Goal: Information Seeking & Learning: Learn about a topic

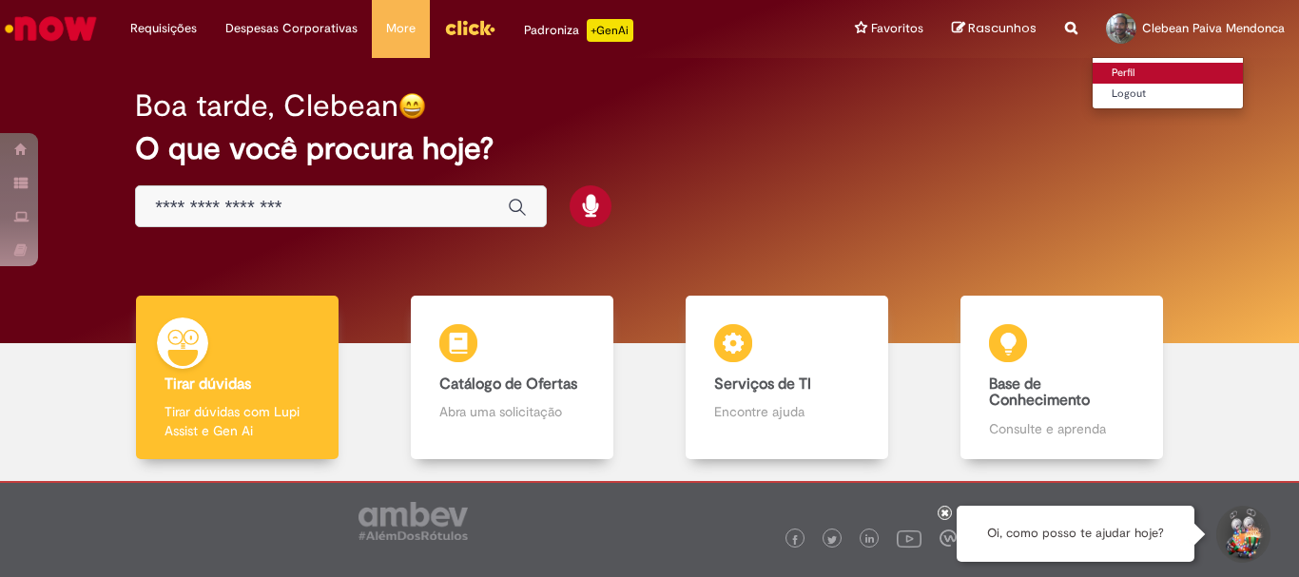
click at [1126, 71] on link "Perfil" at bounding box center [1168, 73] width 150 height 21
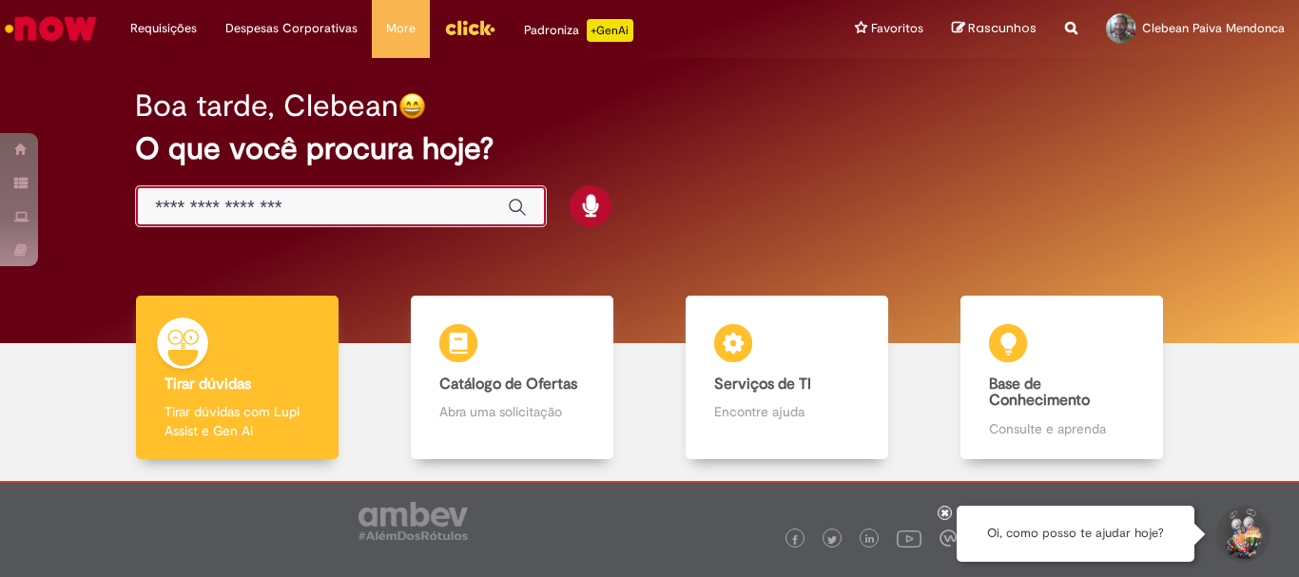
click at [258, 209] on input "Basta digitar aqui" at bounding box center [322, 208] width 334 height 22
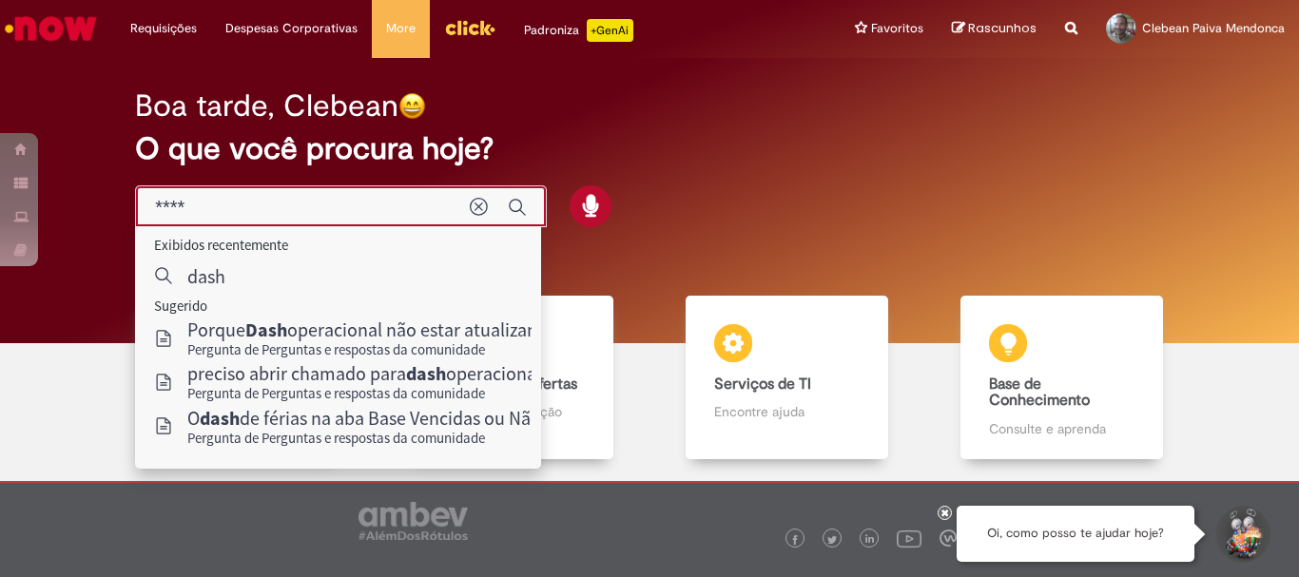
type input "****"
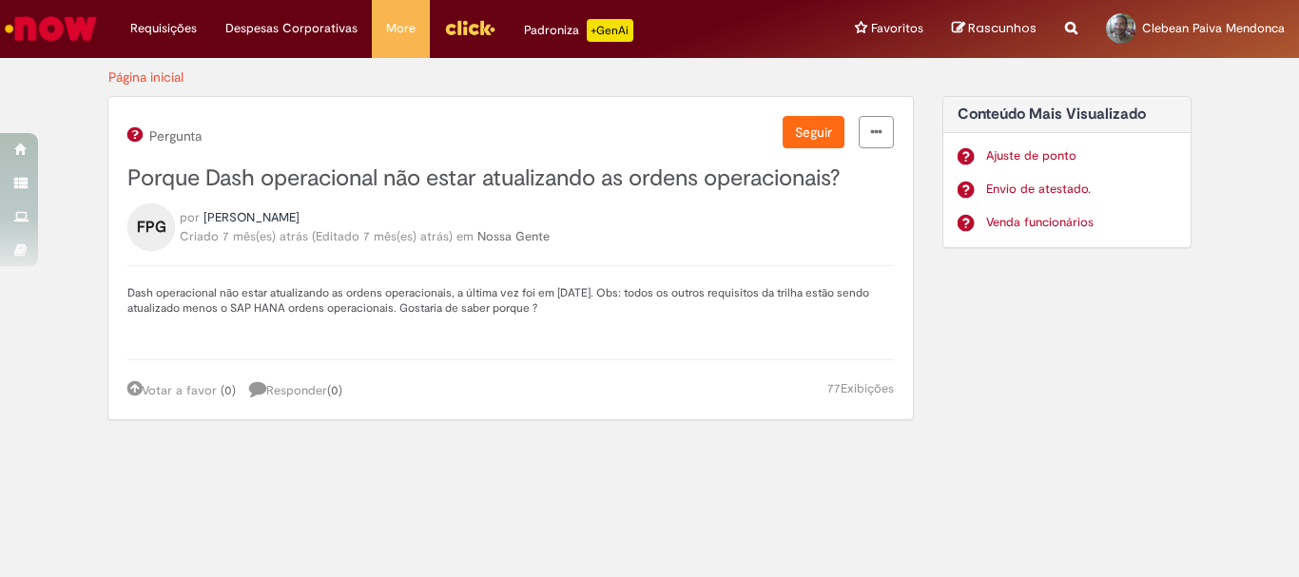
click at [391, 303] on p "Dash operacional não estar atualizando as ordens operacionais, a última vez foi…" at bounding box center [510, 300] width 767 height 30
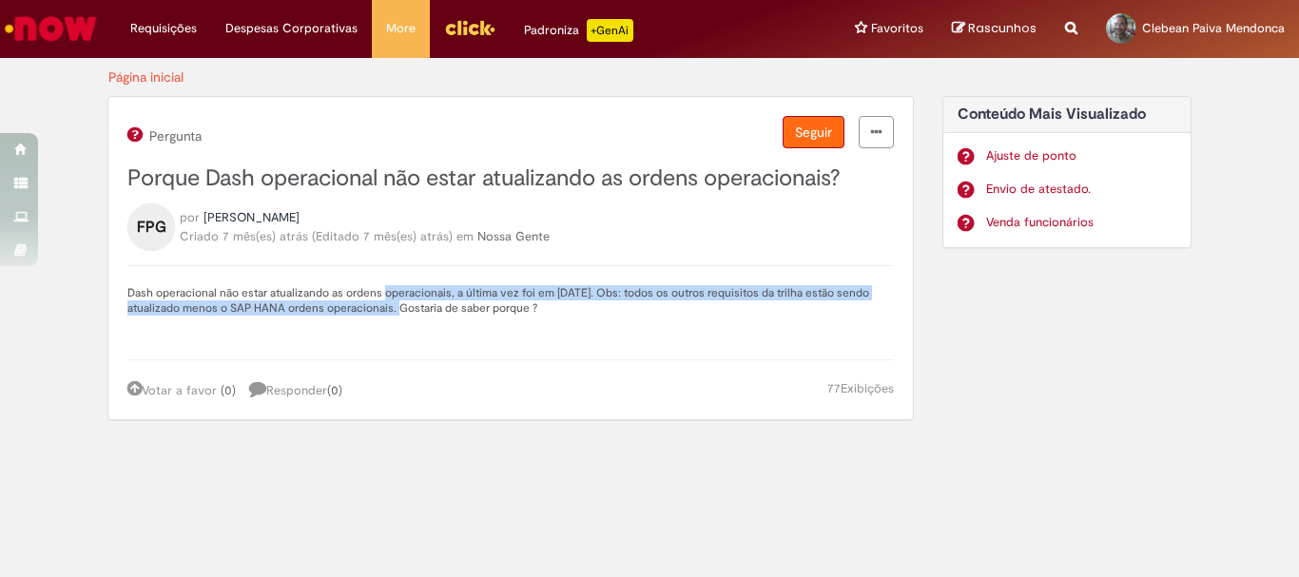
click at [823, 139] on button "Seguir" at bounding box center [814, 132] width 62 height 32
click at [789, 131] on span "Deixar de seguir" at bounding box center [784, 132] width 96 height 17
click at [792, 135] on button "Seguir" at bounding box center [814, 132] width 62 height 32
click at [286, 216] on span "[PERSON_NAME]" at bounding box center [252, 217] width 96 height 16
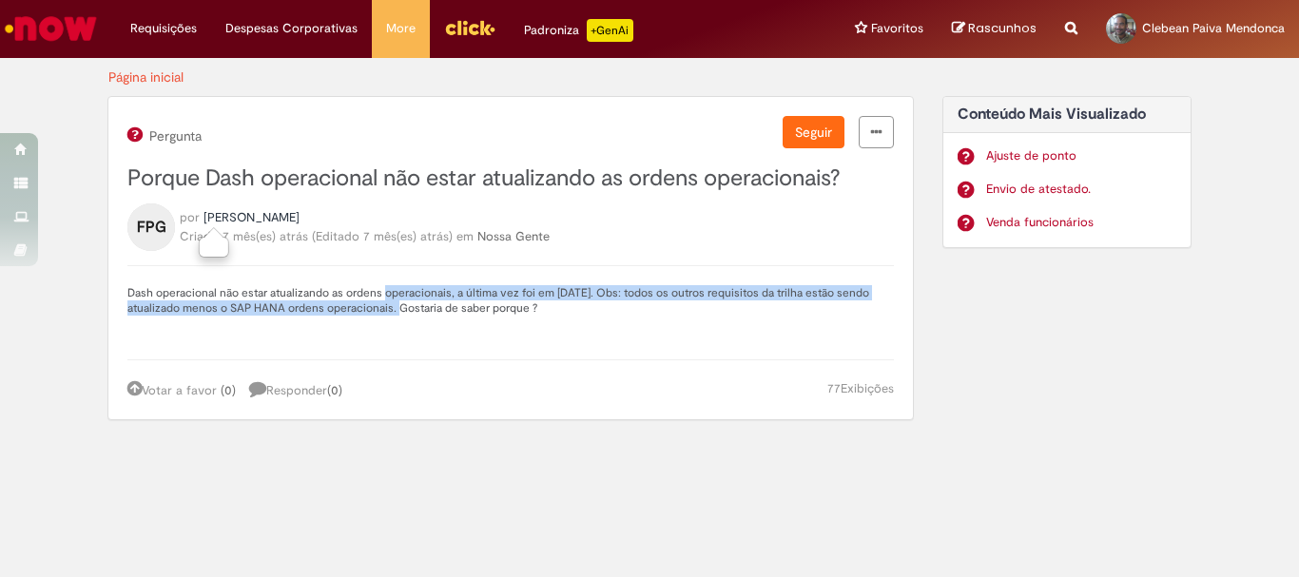
click at [286, 215] on span "[PERSON_NAME]" at bounding box center [252, 217] width 96 height 16
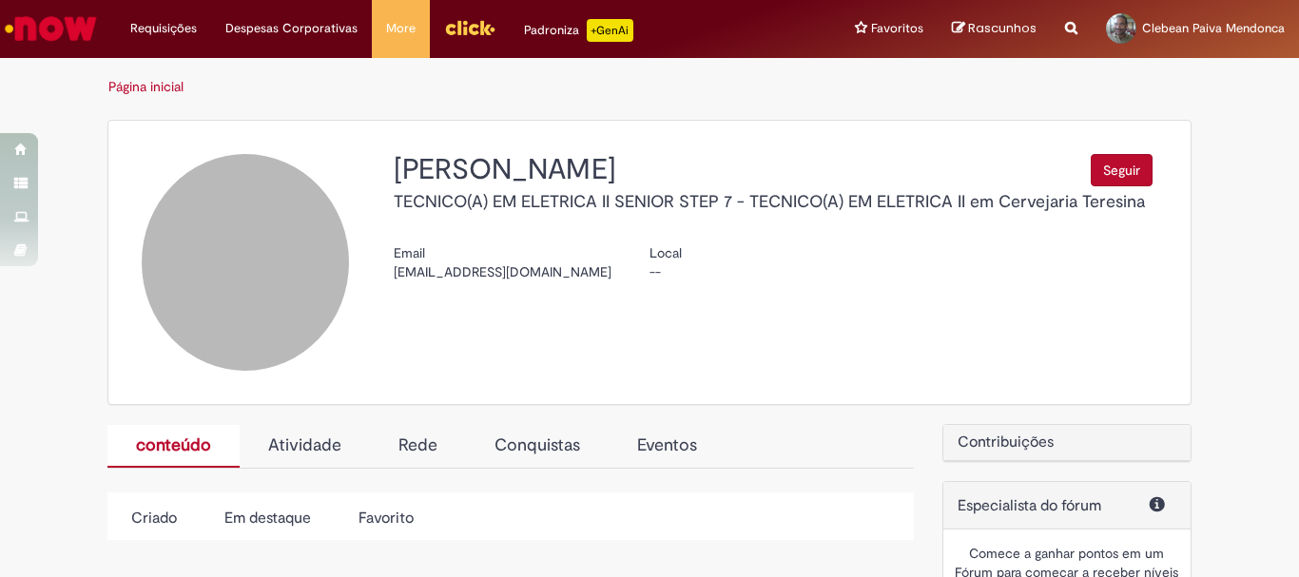
select select "**********"
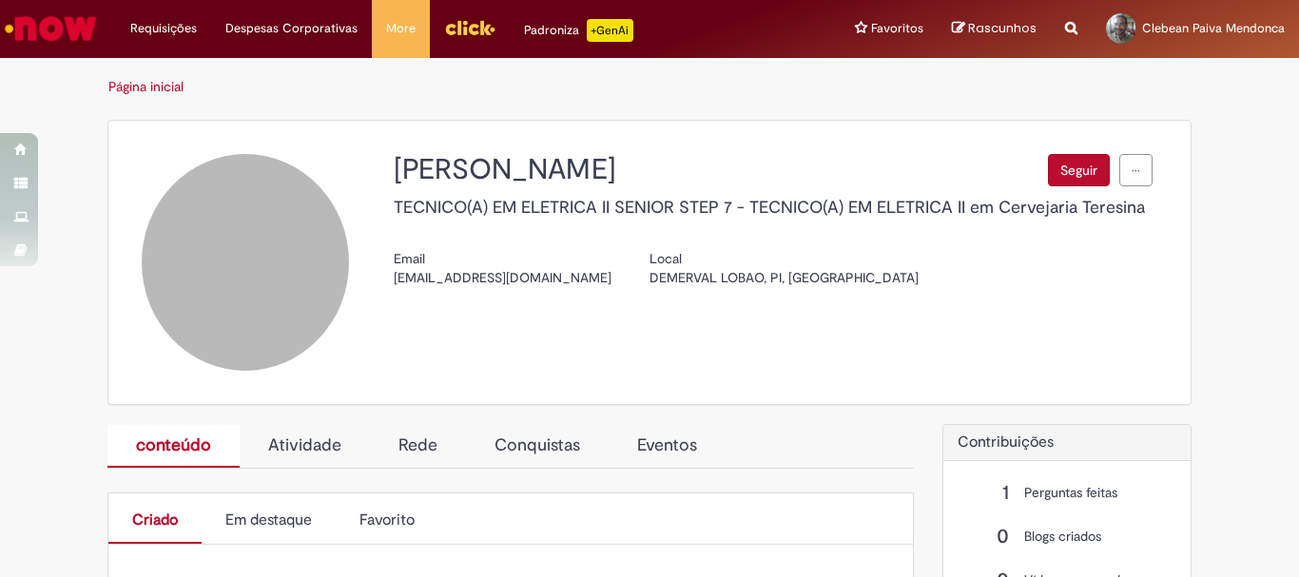
click at [146, 221] on div at bounding box center [245, 262] width 207 height 217
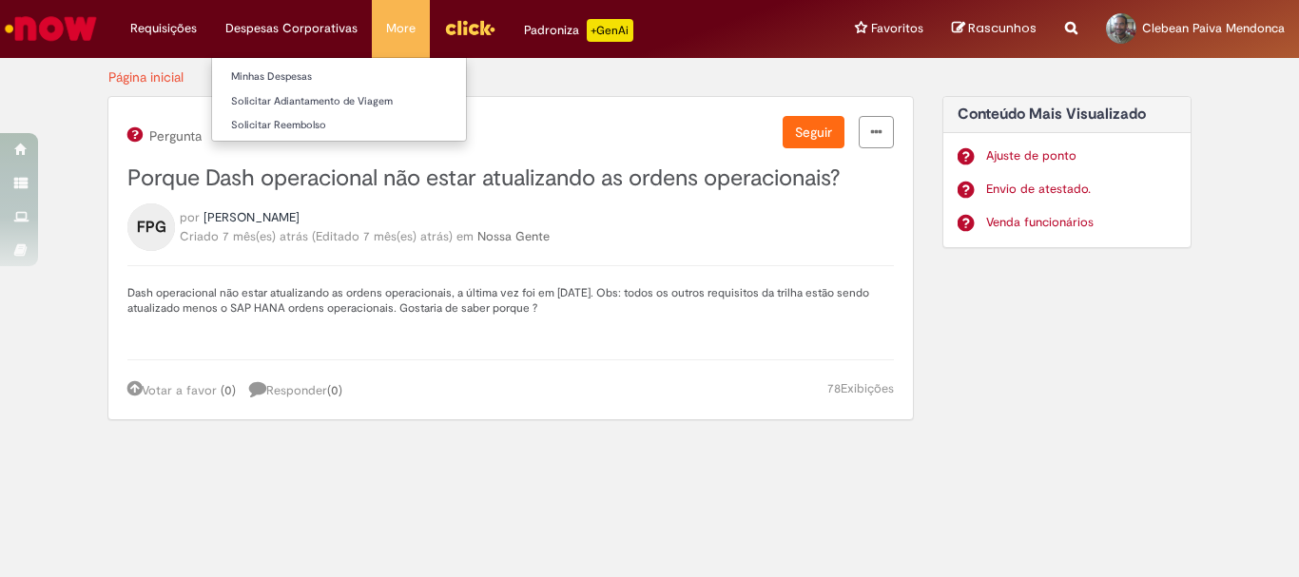
click at [319, 36] on li "Despesas Corporativas Minhas Despesas Solicitar Adiantamento de Viagem Solicita…" at bounding box center [291, 28] width 161 height 57
click at [323, 23] on li "Despesas Corporativas Minhas Despesas Solicitar Adiantamento de Viagem Solicita…" at bounding box center [291, 28] width 161 height 57
